Goal: Navigation & Orientation: Find specific page/section

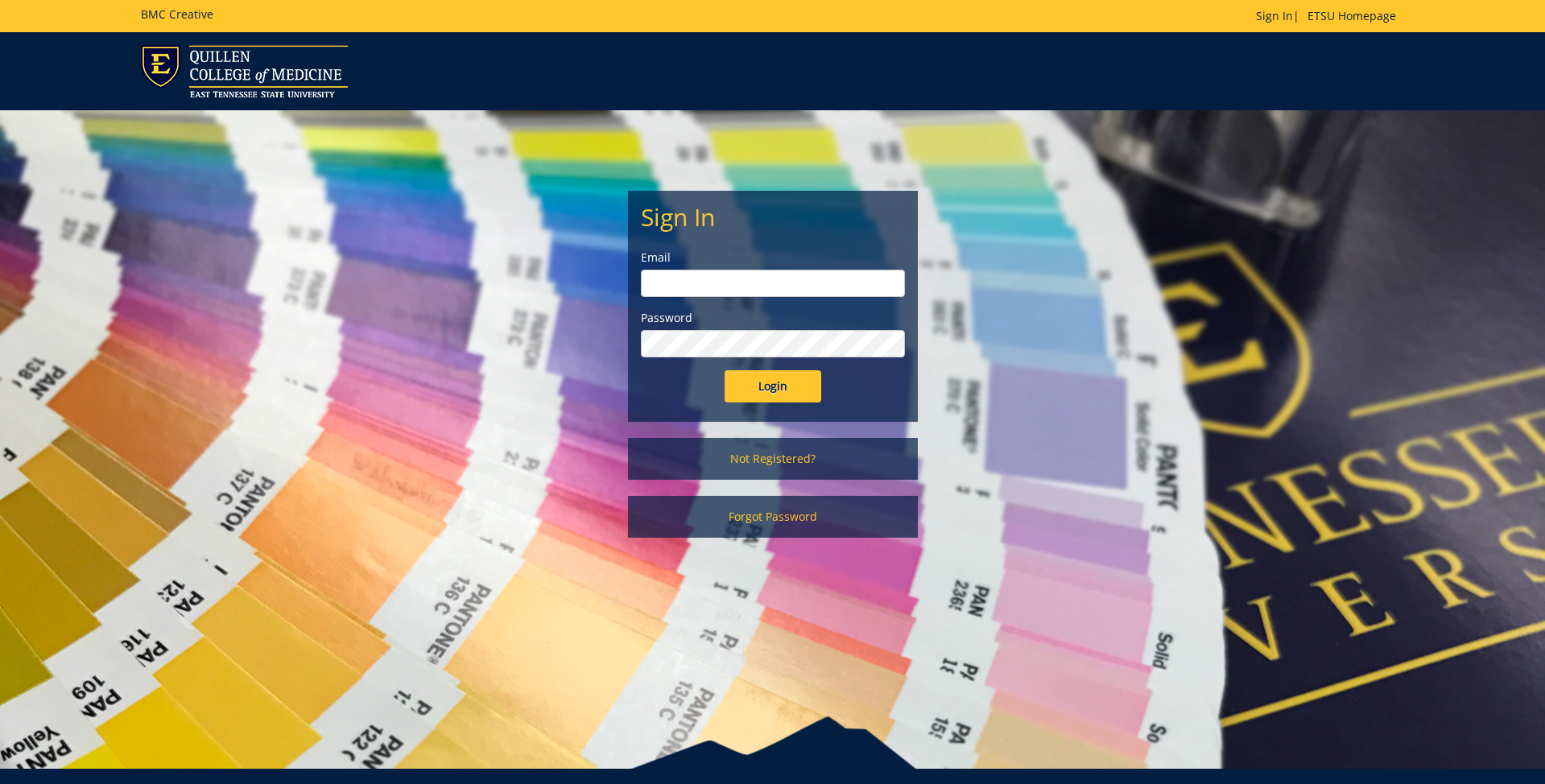
type input "[EMAIL_ADDRESS][DOMAIN_NAME]"
click at [776, 390] on input "Login" at bounding box center [772, 386] width 97 height 32
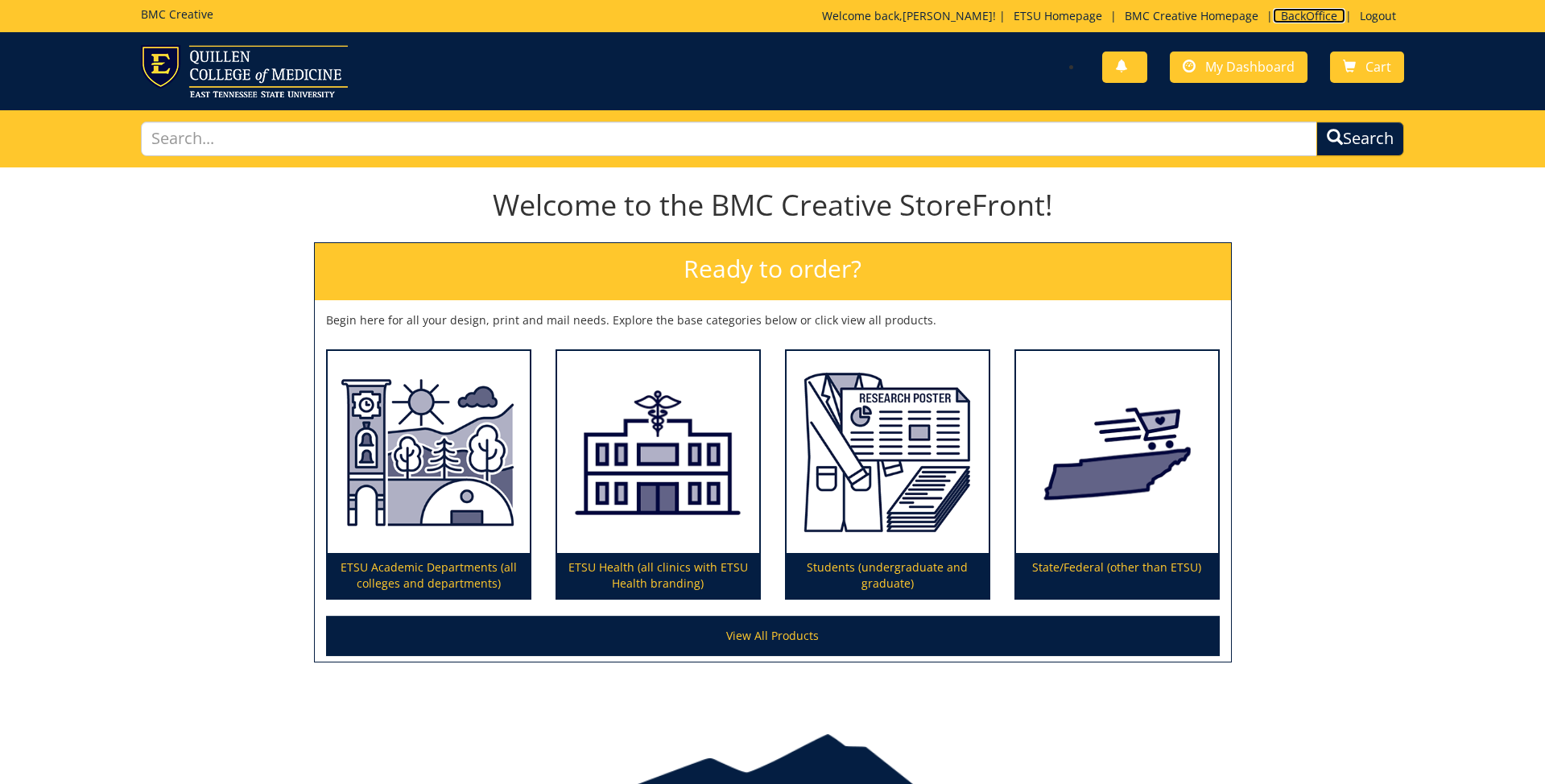
click at [1294, 14] on link "BackOffice" at bounding box center [1309, 16] width 72 height 16
